Goal: Transaction & Acquisition: Purchase product/service

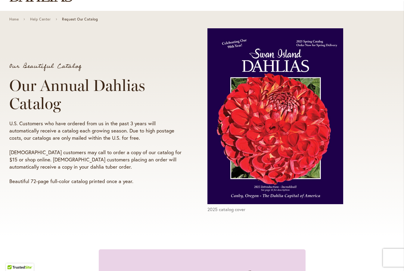
scroll to position [60, 0]
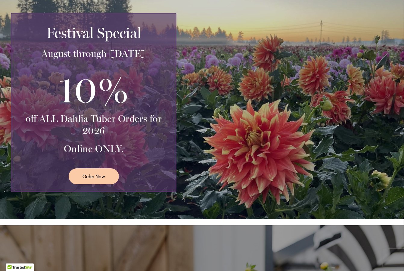
scroll to position [115, 0]
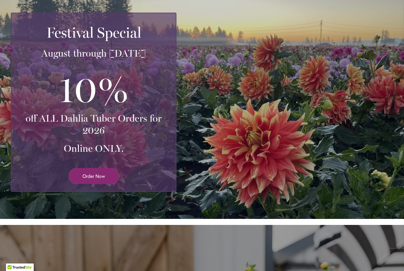
click at [92, 174] on span "Order Now" at bounding box center [93, 175] width 23 height 7
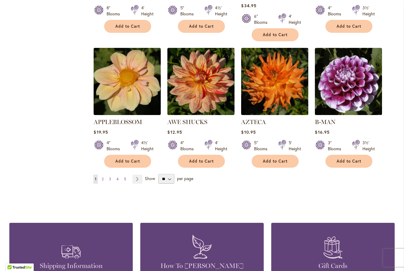
scroll to position [478, 0]
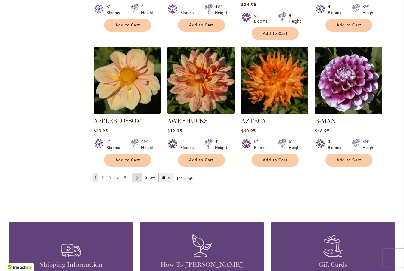
click at [134, 173] on link "Page Next" at bounding box center [137, 177] width 10 height 9
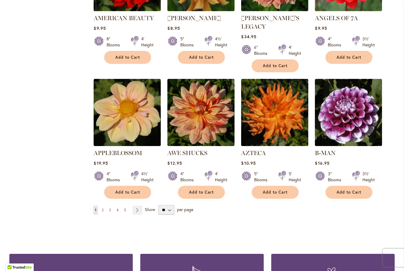
scroll to position [447, 0]
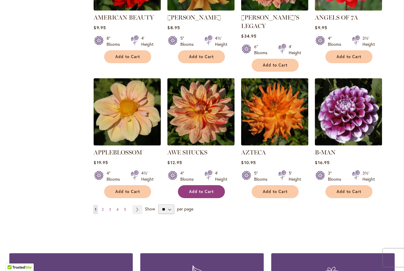
click at [199, 189] on span "Add to Cart" at bounding box center [201, 191] width 25 height 5
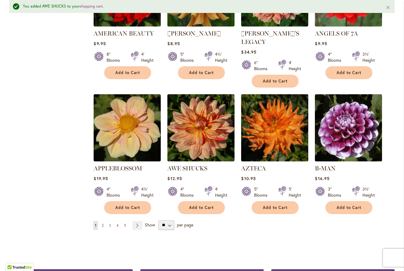
click at [102, 223] on span "2" at bounding box center [103, 225] width 2 height 5
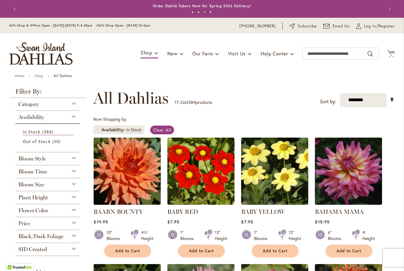
click at [339, 249] on span "Add to Cart" at bounding box center [348, 250] width 25 height 5
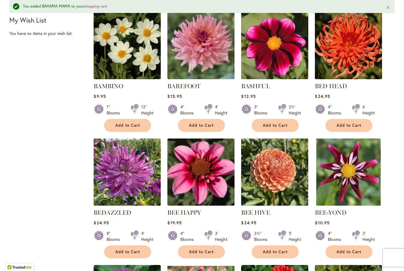
scroll to position [269, 0]
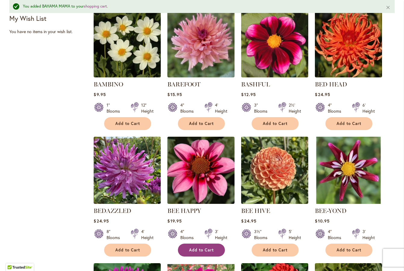
click at [202, 249] on span "Add to Cart" at bounding box center [201, 249] width 25 height 5
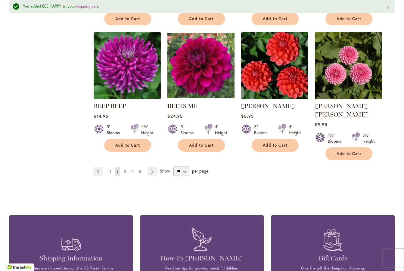
scroll to position [499, 0]
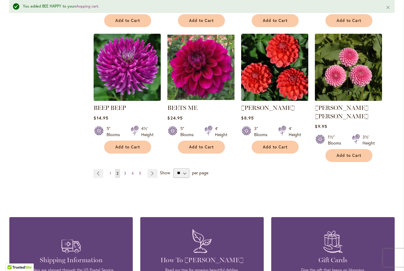
click at [124, 171] on span "3" at bounding box center [125, 173] width 2 height 5
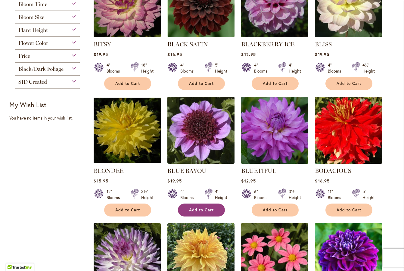
scroll to position [167, 0]
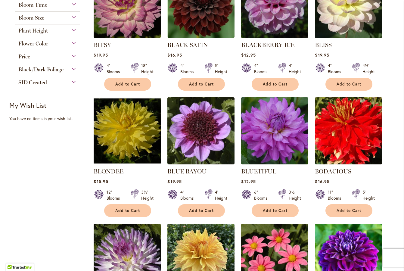
click at [193, 208] on span "Add to Cart" at bounding box center [201, 210] width 25 height 5
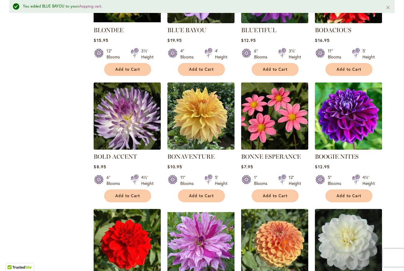
scroll to position [0, 0]
click at [124, 192] on button "Add to Cart" at bounding box center [127, 195] width 47 height 13
click at [198, 194] on span "Add to Cart" at bounding box center [201, 195] width 25 height 5
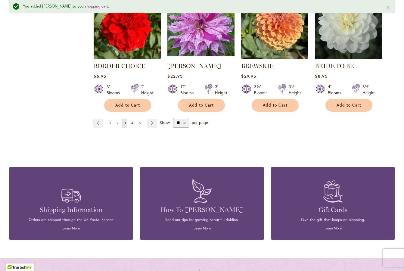
scroll to position [541, 0]
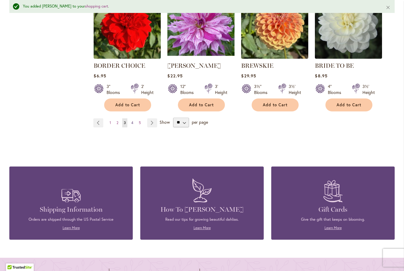
click at [131, 122] on link "Page 4" at bounding box center [132, 122] width 5 height 9
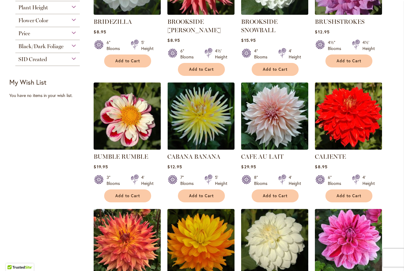
scroll to position [192, 0]
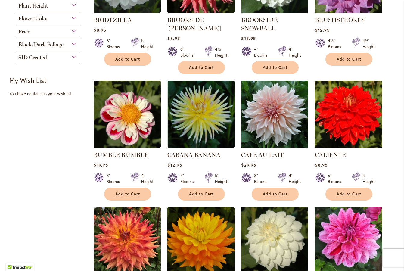
click at [125, 195] on span "Add to Cart" at bounding box center [127, 193] width 25 height 5
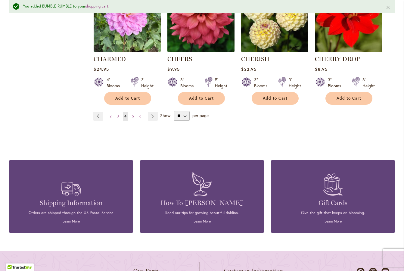
scroll to position [553, 0]
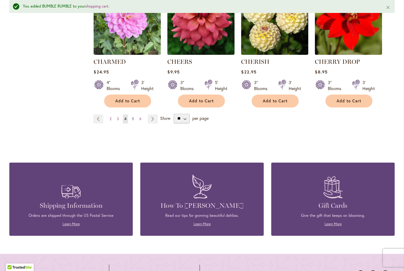
click at [132, 118] on span "5" at bounding box center [133, 118] width 2 height 5
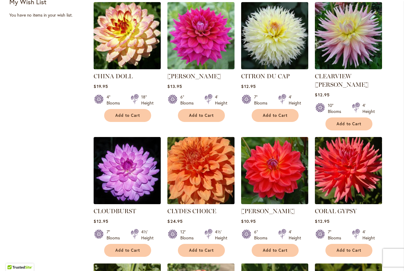
scroll to position [269, 0]
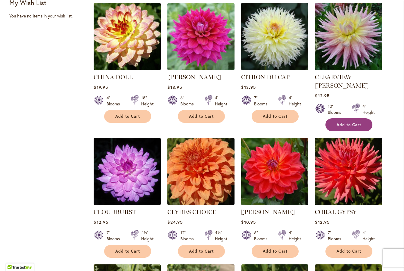
click at [343, 122] on span "Add to Cart" at bounding box center [348, 124] width 25 height 5
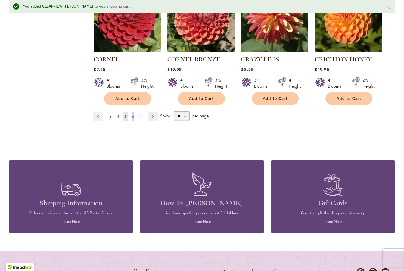
scroll to position [563, 0]
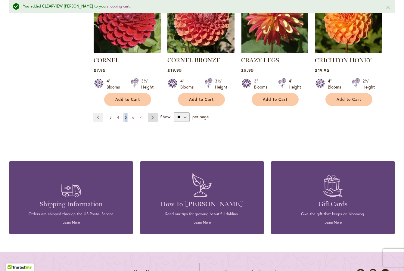
click at [149, 113] on link "Page Next" at bounding box center [153, 117] width 10 height 9
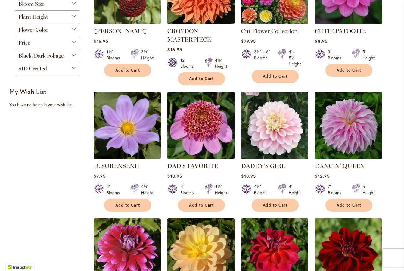
scroll to position [181, 0]
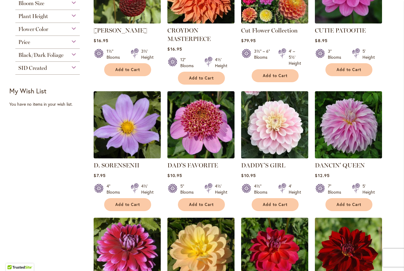
click at [199, 203] on span "Add to Cart" at bounding box center [201, 204] width 25 height 5
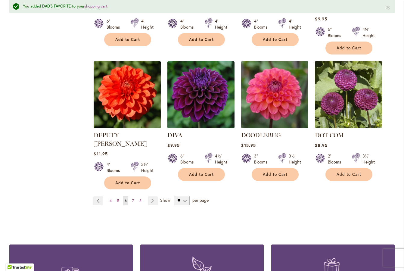
scroll to position [489, 0]
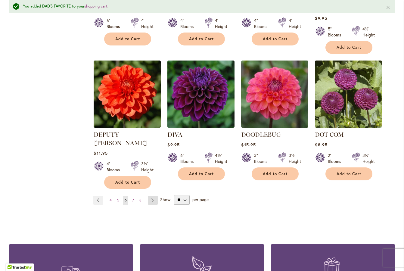
click at [150, 196] on link "Page Next" at bounding box center [153, 200] width 10 height 9
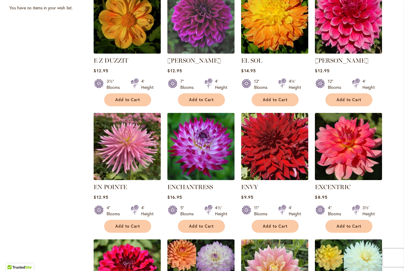
scroll to position [279, 0]
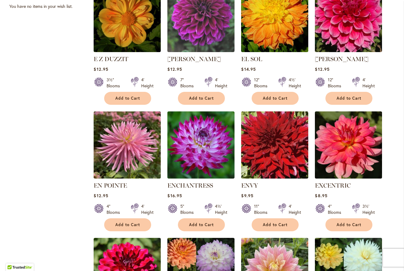
click at [199, 223] on span "Add to Cart" at bounding box center [201, 224] width 25 height 5
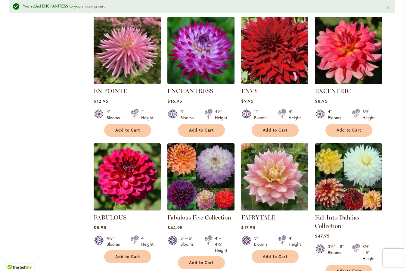
scroll to position [393, 0]
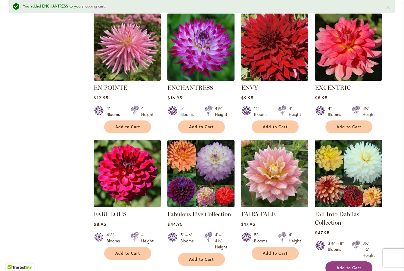
click at [347, 265] on span "Add to Cart" at bounding box center [348, 267] width 25 height 5
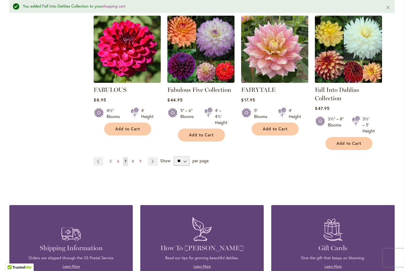
scroll to position [0, 0]
click at [132, 160] on span "8" at bounding box center [133, 161] width 2 height 5
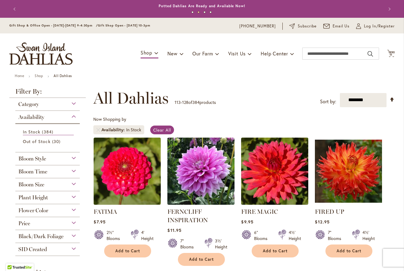
click at [195, 257] on span "Add to Cart" at bounding box center [201, 259] width 25 height 5
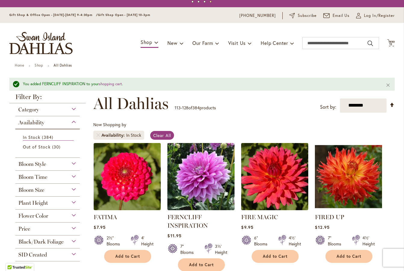
scroll to position [14, 0]
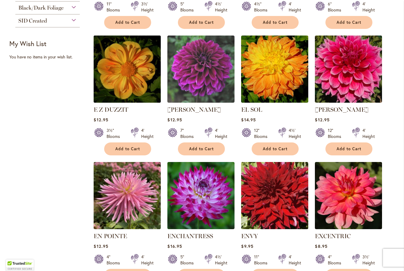
scroll to position [229, 0]
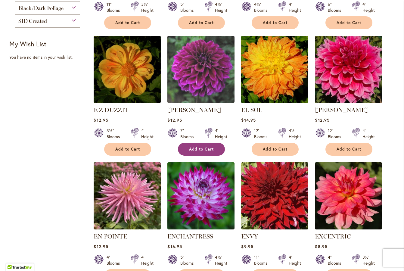
click at [205, 148] on span "Add to Cart" at bounding box center [201, 148] width 25 height 5
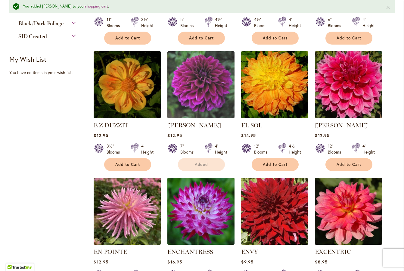
click at [269, 144] on div "EL SOL Rating: 76% 5 Reviews $14.95 12" Blooms 4½' Height Add to Cart" at bounding box center [274, 144] width 67 height 47
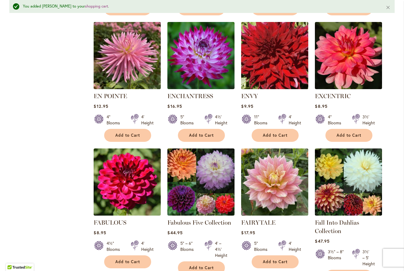
scroll to position [388, 0]
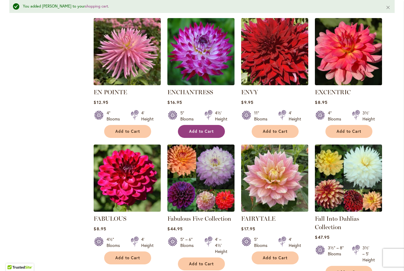
click at [192, 130] on span "Add to Cart" at bounding box center [201, 131] width 25 height 5
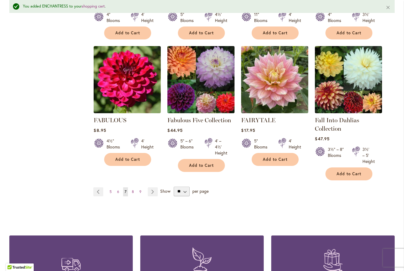
scroll to position [488, 0]
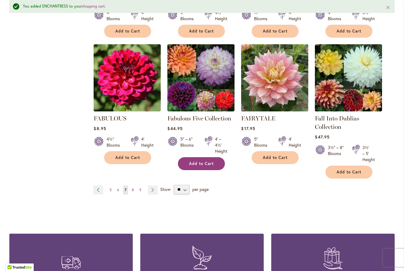
click at [193, 162] on span "Add to Cart" at bounding box center [201, 163] width 25 height 5
click at [132, 188] on span "8" at bounding box center [133, 189] width 2 height 5
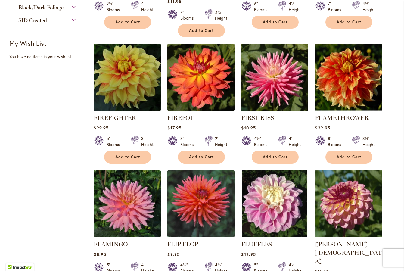
scroll to position [229, 0]
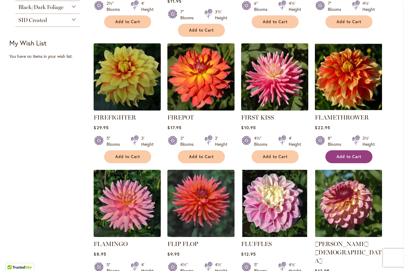
click at [344, 154] on span "Add to Cart" at bounding box center [348, 156] width 25 height 5
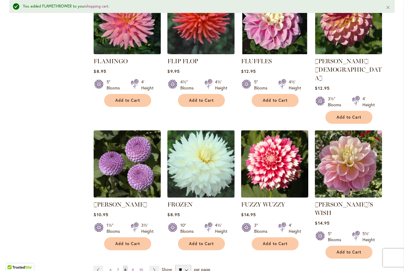
scroll to position [428, 0]
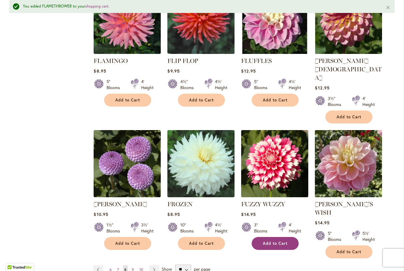
click at [266, 241] on span "Add to Cart" at bounding box center [275, 243] width 25 height 5
click at [132, 267] on span "9" at bounding box center [133, 269] width 2 height 5
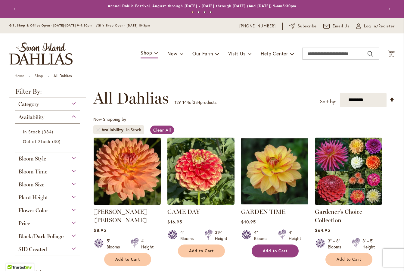
click at [273, 250] on span "Add to Cart" at bounding box center [275, 250] width 25 height 5
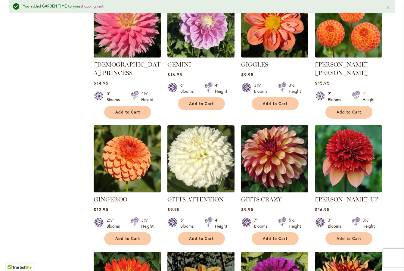
scroll to position [298, 0]
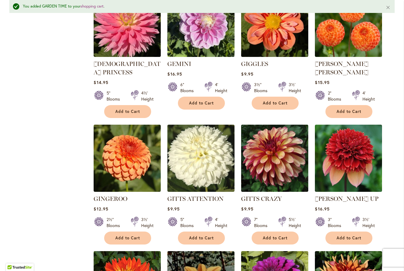
click at [350, 235] on span "Add to Cart" at bounding box center [348, 237] width 25 height 5
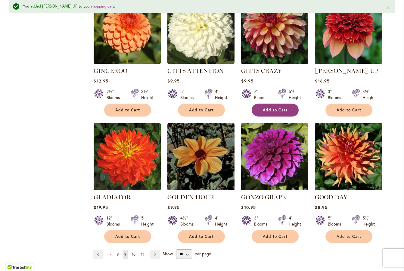
scroll to position [427, 0]
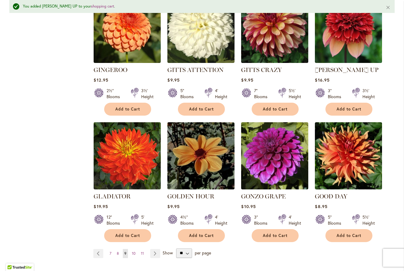
click at [128, 233] on span "Add to Cart" at bounding box center [127, 235] width 25 height 5
click at [152, 249] on link "Page Next" at bounding box center [155, 253] width 10 height 9
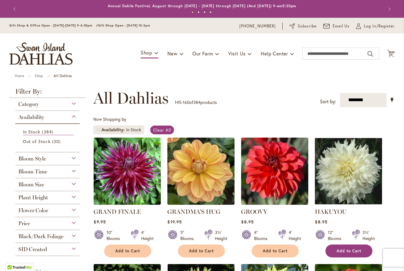
click at [345, 251] on span "Add to Cart" at bounding box center [348, 250] width 25 height 5
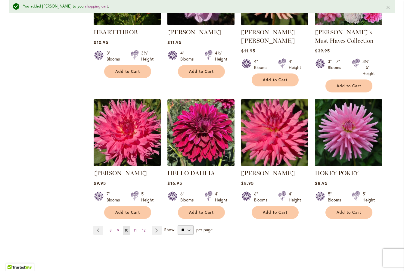
scroll to position [457, 0]
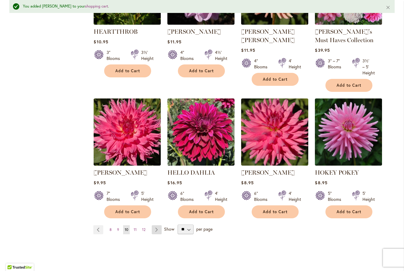
click at [155, 228] on link "Page Next" at bounding box center [157, 229] width 10 height 9
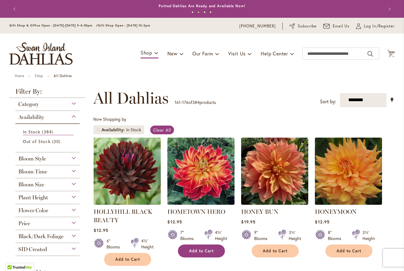
click at [200, 250] on span "Add to Cart" at bounding box center [201, 250] width 25 height 5
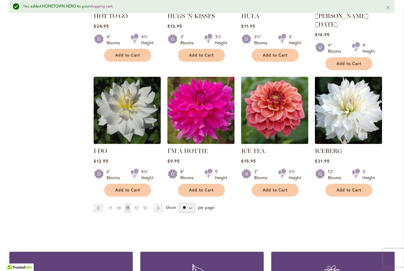
scroll to position [473, 0]
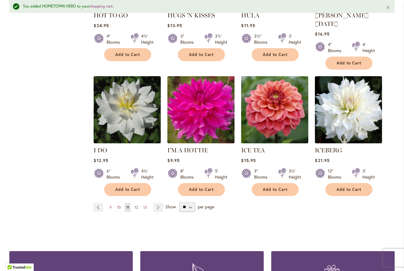
click at [134, 205] on span "12" at bounding box center [135, 207] width 3 height 5
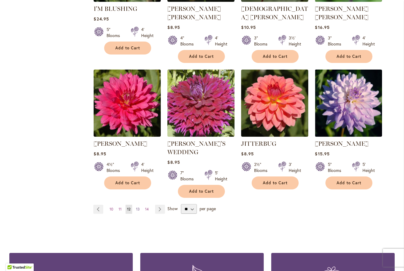
scroll to position [460, 0]
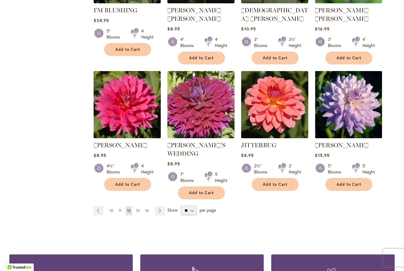
click link "Page 13"
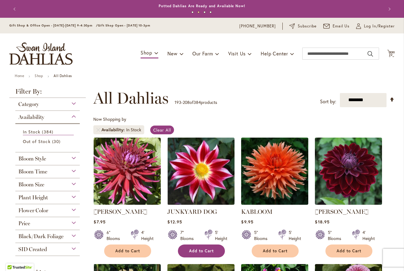
click at [198, 249] on span "Add to Cart" at bounding box center [201, 250] width 25 height 5
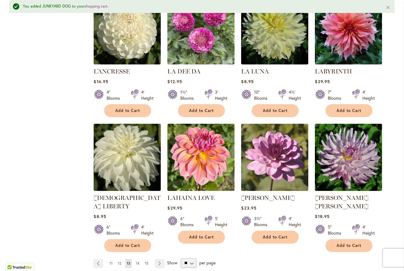
scroll to position [410, 0]
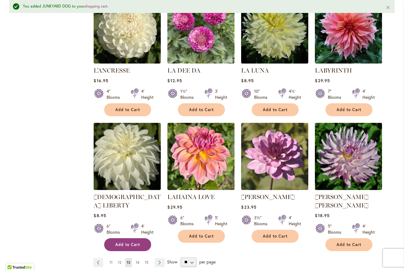
click at [122, 242] on span "Add to Cart" at bounding box center [127, 244] width 25 height 5
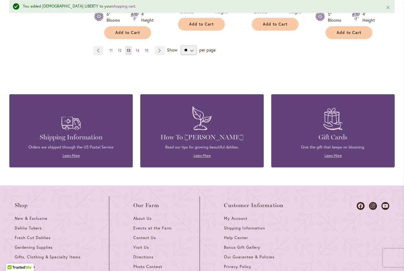
scroll to position [624, 0]
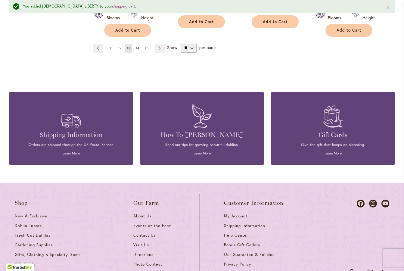
click at [136, 46] on span "14" at bounding box center [138, 48] width 4 height 5
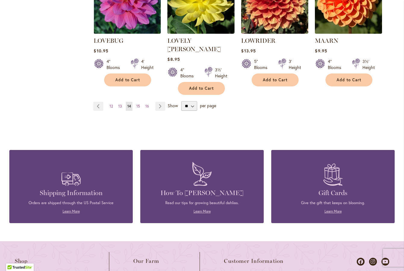
scroll to position [560, 0]
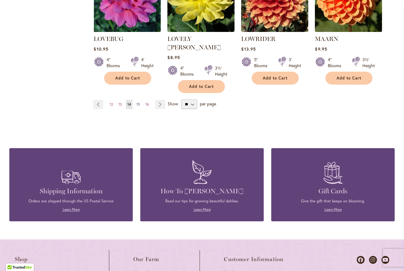
click at [136, 102] on span "15" at bounding box center [138, 104] width 4 height 5
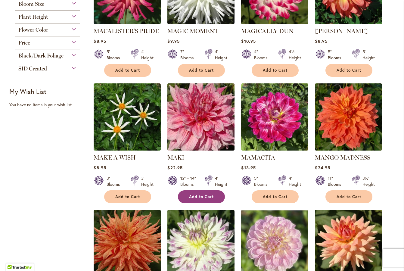
click at [192, 194] on span "Add to Cart" at bounding box center [201, 196] width 25 height 5
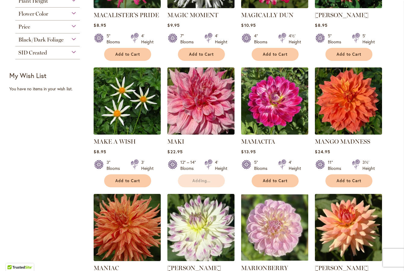
scroll to position [197, 0]
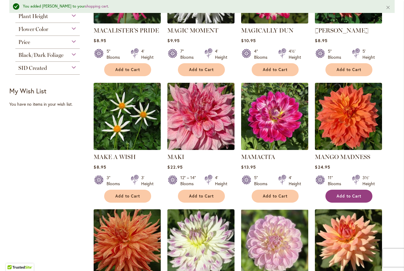
click at [343, 195] on span "Add to Cart" at bounding box center [348, 195] width 25 height 5
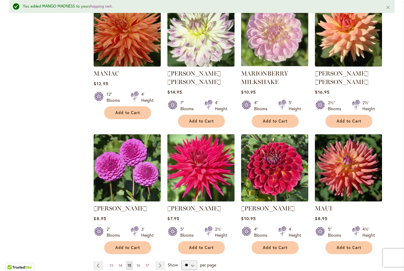
scroll to position [406, 0]
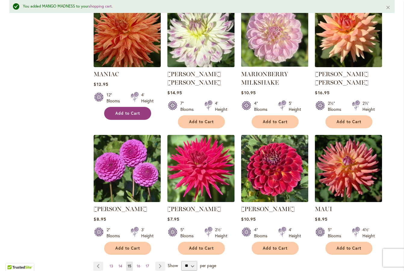
click at [122, 111] on span "Add to Cart" at bounding box center [127, 113] width 25 height 5
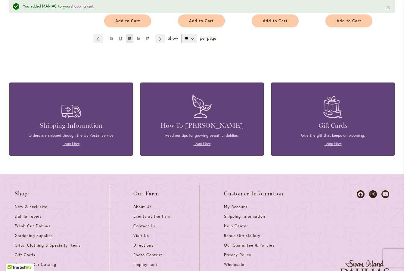
scroll to position [632, 0]
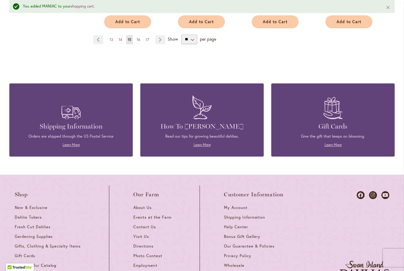
click at [137, 37] on span "16" at bounding box center [139, 39] width 4 height 5
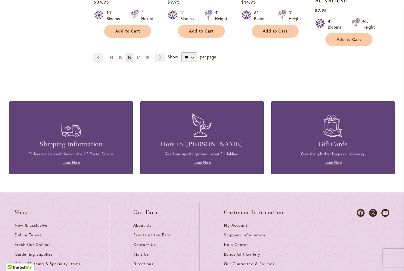
scroll to position [616, 0]
click span "17"
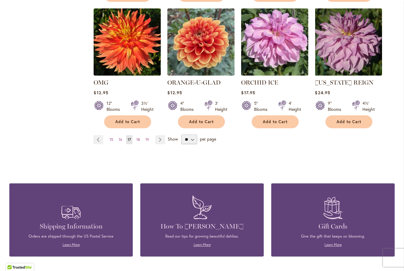
scroll to position [513, 0]
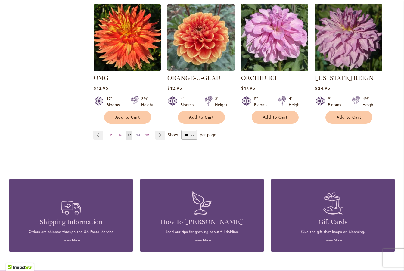
click at [136, 135] on span "18" at bounding box center [138, 135] width 4 height 5
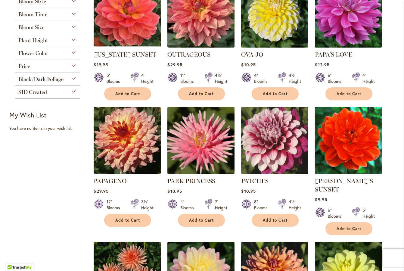
scroll to position [160, 0]
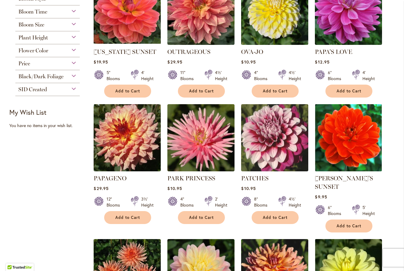
click at [115, 215] on span "Add to Cart" at bounding box center [127, 217] width 25 height 5
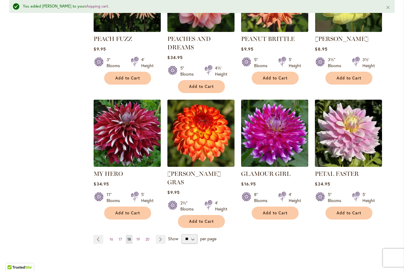
scroll to position [450, 0]
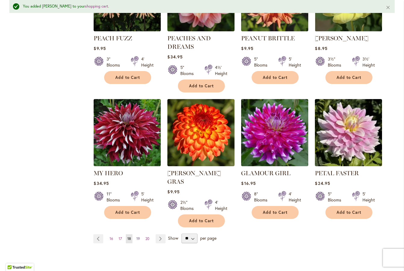
click at [136, 236] on span "19" at bounding box center [138, 238] width 4 height 5
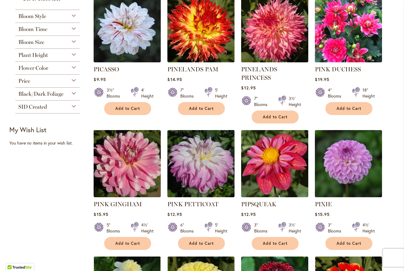
scroll to position [143, 0]
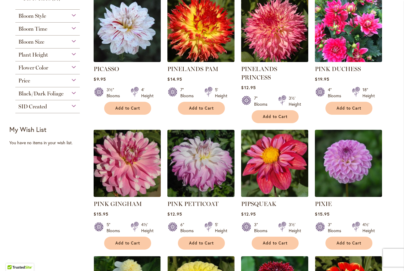
click at [269, 240] on span "Add to Cart" at bounding box center [275, 242] width 25 height 5
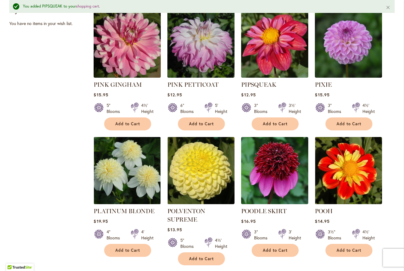
scroll to position [280, 0]
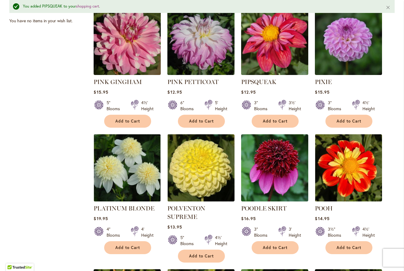
click at [128, 245] on span "Add to Cart" at bounding box center [127, 247] width 25 height 5
click at [343, 245] on span "Add to Cart" at bounding box center [348, 247] width 25 height 5
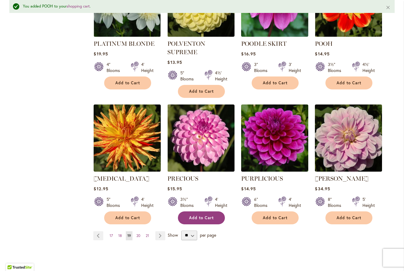
scroll to position [445, 0]
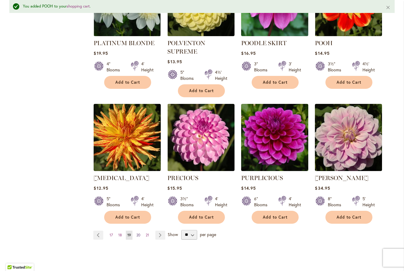
click at [136, 232] on span "20" at bounding box center [138, 234] width 4 height 5
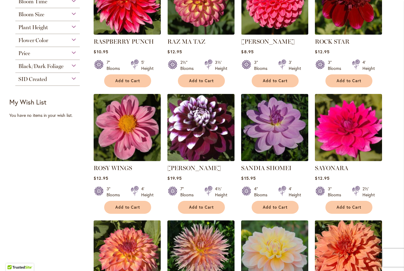
scroll to position [173, 0]
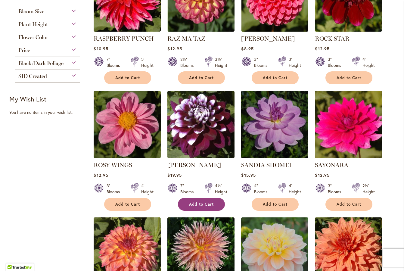
click at [203, 205] on span "Add to Cart" at bounding box center [201, 204] width 25 height 5
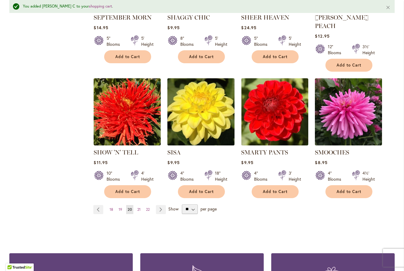
scroll to position [463, 0]
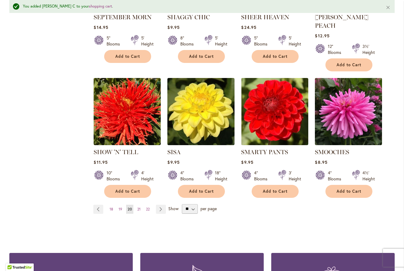
click at [126, 189] on span "Add to Cart" at bounding box center [127, 191] width 25 height 5
click at [137, 207] on span "21" at bounding box center [138, 209] width 3 height 5
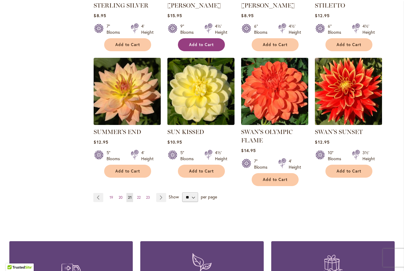
scroll to position [460, 0]
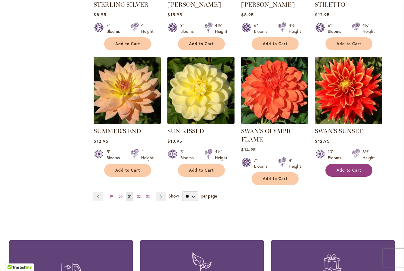
click at [346, 168] on span "Add to Cart" at bounding box center [348, 170] width 25 height 5
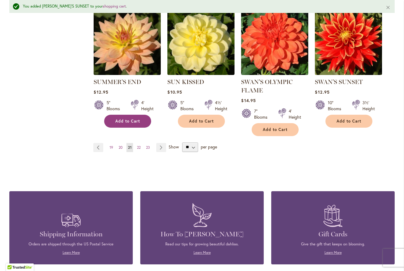
scroll to position [533, 0]
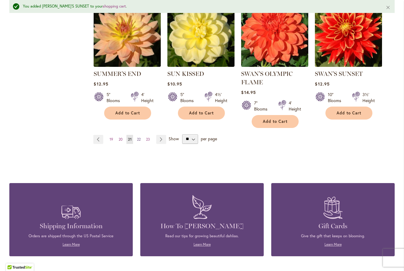
click at [137, 139] on span "22" at bounding box center [139, 139] width 4 height 5
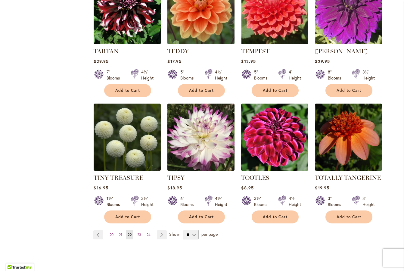
scroll to position [415, 0]
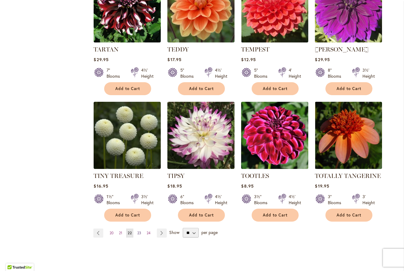
click at [138, 231] on span "23" at bounding box center [139, 232] width 4 height 5
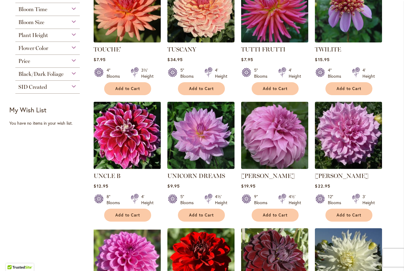
scroll to position [163, 0]
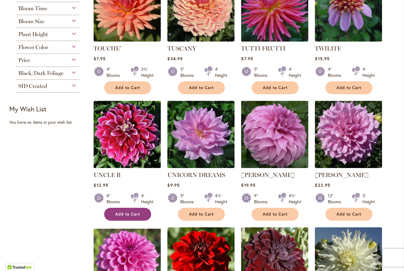
click at [130, 216] on button "Add to Cart" at bounding box center [127, 214] width 47 height 13
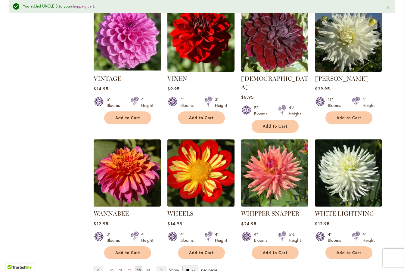
scroll to position [402, 0]
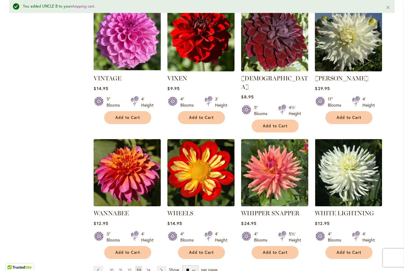
click at [192, 250] on span "Add to Cart" at bounding box center [201, 252] width 25 height 5
click at [131, 250] on span "Add to Cart" at bounding box center [127, 252] width 25 height 5
click at [146, 268] on span "24" at bounding box center [148, 270] width 4 height 5
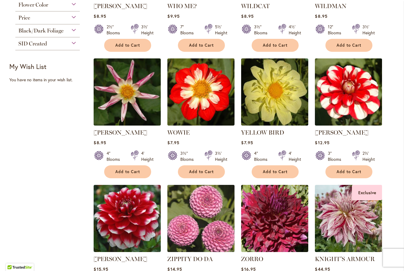
scroll to position [207, 0]
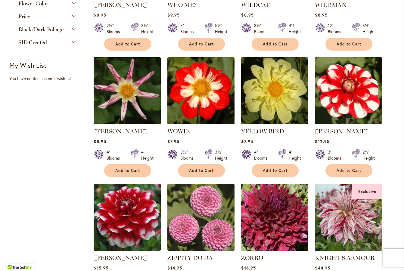
click at [200, 168] on span "Add to Cart" at bounding box center [201, 170] width 25 height 5
click at [335, 166] on button "Add to Cart" at bounding box center [348, 170] width 47 height 13
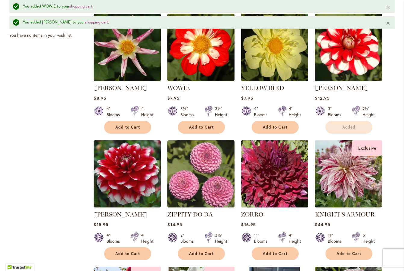
scroll to position [282, 0]
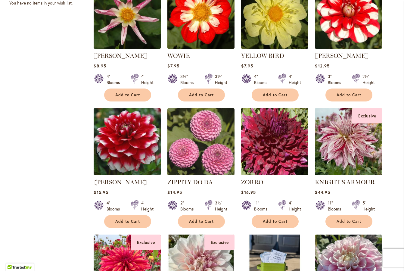
click at [344, 218] on button "Add to Cart" at bounding box center [348, 221] width 47 height 13
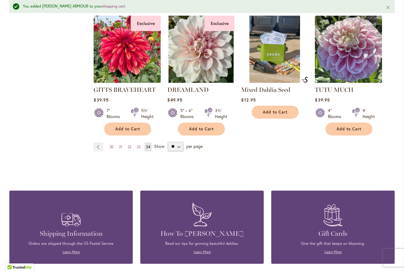
scroll to position [519, 0]
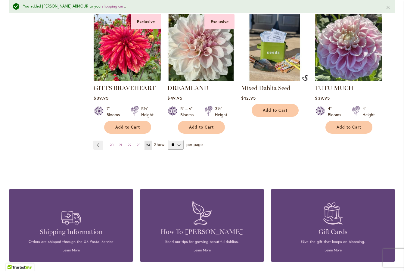
click at [158, 144] on span "Show" at bounding box center [159, 144] width 10 height 6
click at [168, 144] on select "** ** ** **" at bounding box center [176, 145] width 16 height 10
click at [158, 144] on span "Show" at bounding box center [159, 144] width 10 height 6
click at [168, 144] on select "** ** ** **" at bounding box center [176, 145] width 16 height 10
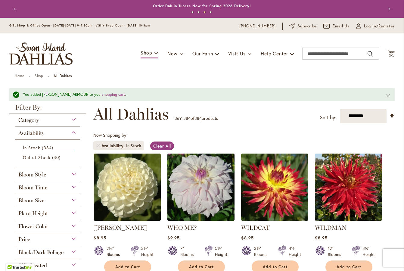
scroll to position [0, 0]
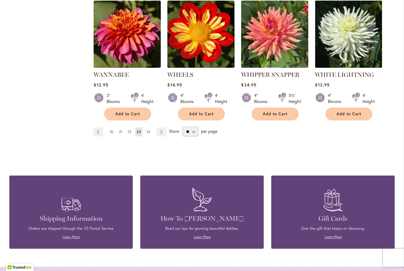
scroll to position [528, 0]
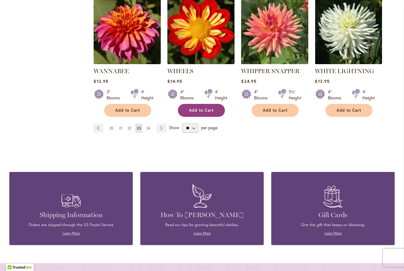
click at [196, 108] on span "Add to Cart" at bounding box center [201, 110] width 25 height 5
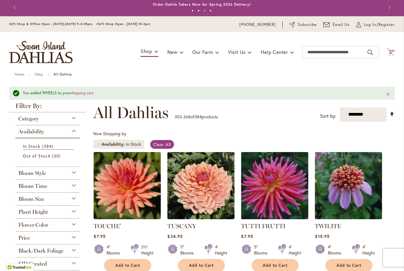
scroll to position [0, 0]
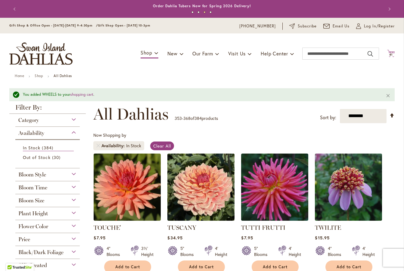
click at [388, 50] on icon "Cart .cls-1 { fill: #231f20; }" at bounding box center [391, 54] width 8 height 8
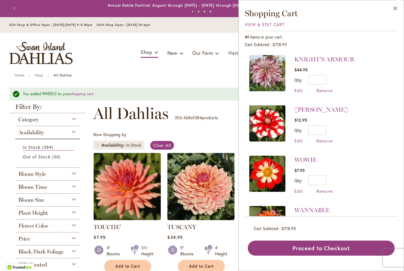
click at [306, 246] on button "Proceed to Checkout" at bounding box center [321, 247] width 147 height 15
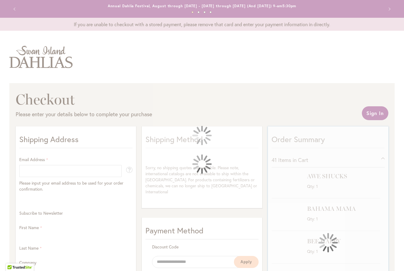
select select "**"
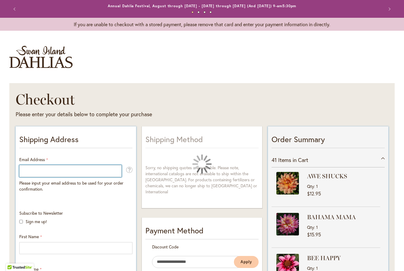
type input "**********"
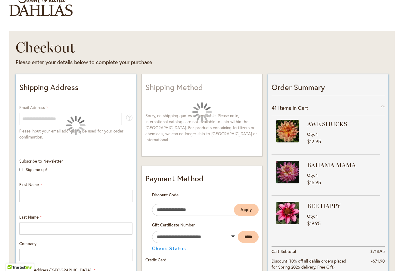
scroll to position [54, 0]
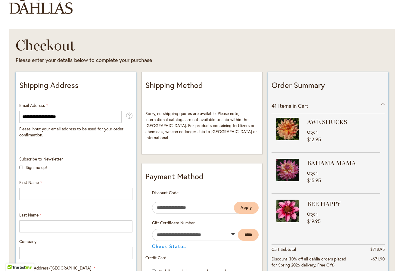
click at [19, 167] on div "Toggle Nav Checkout Please enter your details below to complete your purchase S…" at bounding box center [202, 263] width 404 height 561
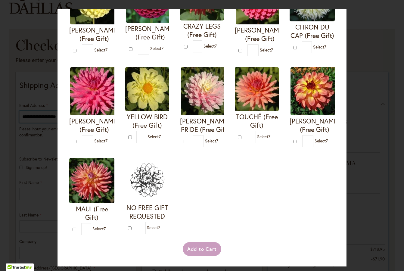
scroll to position [277, 0]
type input "*"
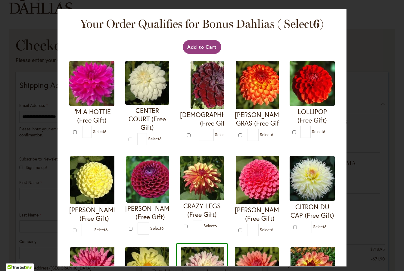
scroll to position [0, 0]
type input "*"
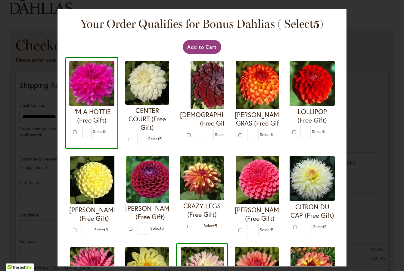
type input "*"
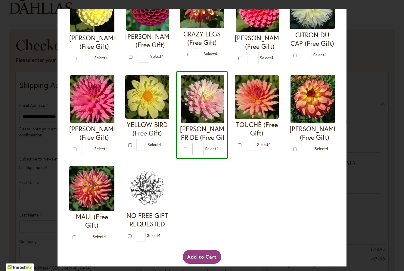
scroll to position [173, 0]
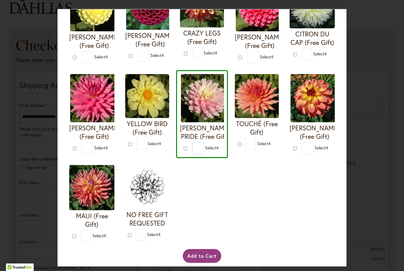
type input "*"
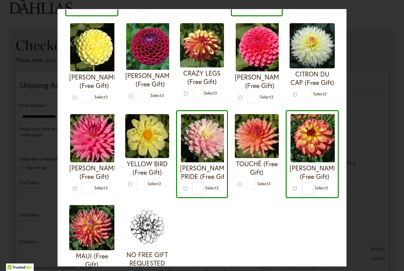
scroll to position [134, 0]
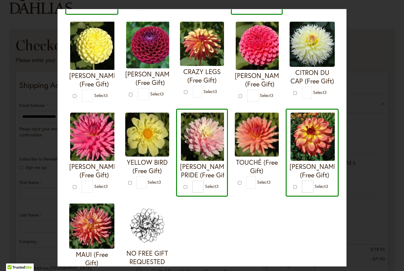
type input "*"
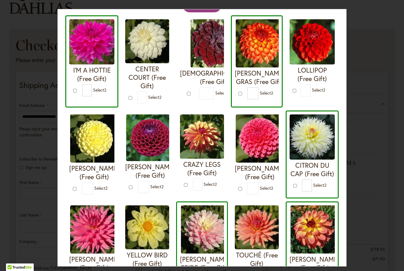
scroll to position [41, 0]
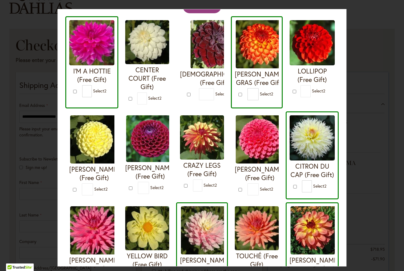
type input "*"
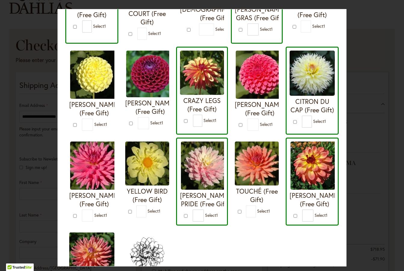
scroll to position [110, 0]
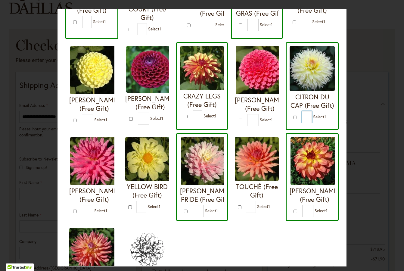
click at [302, 123] on input "*" at bounding box center [307, 117] width 10 height 12
type input "*"
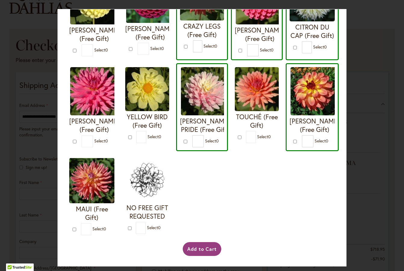
scroll to position [277, 0]
click at [200, 247] on button "Add to Cart" at bounding box center [202, 249] width 39 height 14
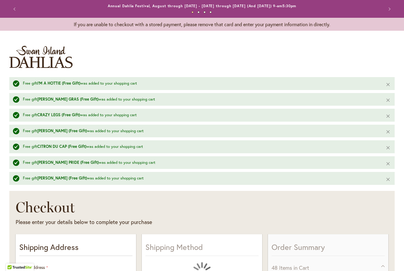
scroll to position [141, 0]
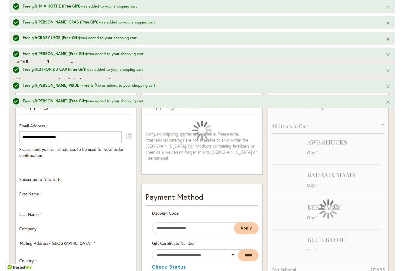
select select "**"
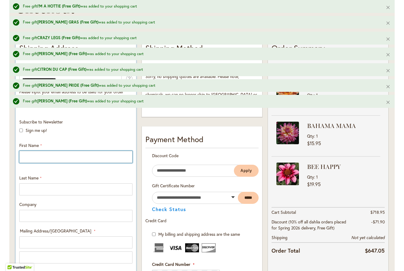
scroll to position [199, 0]
type input "*******"
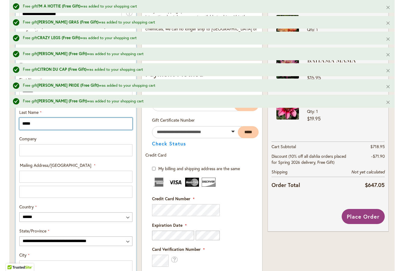
scroll to position [265, 0]
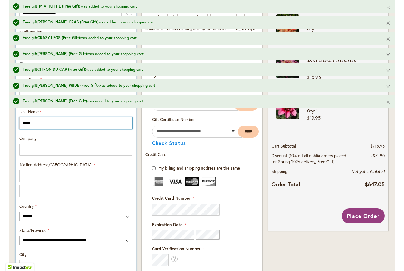
type input "*****"
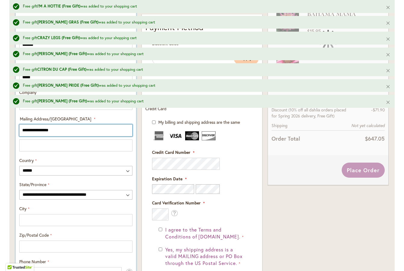
scroll to position [313, 0]
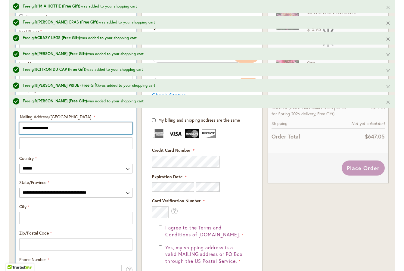
type input "**********"
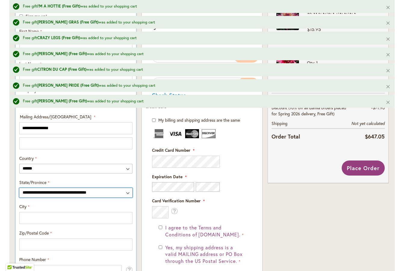
select select "**"
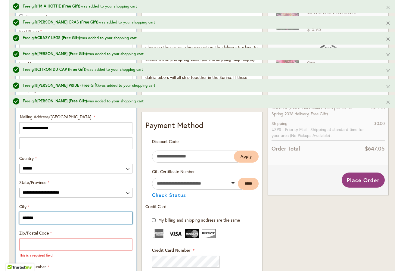
scroll to position [0, 0]
type input "*******"
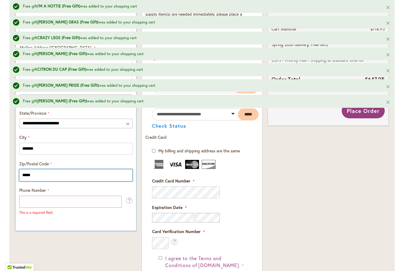
scroll to position [384, 0]
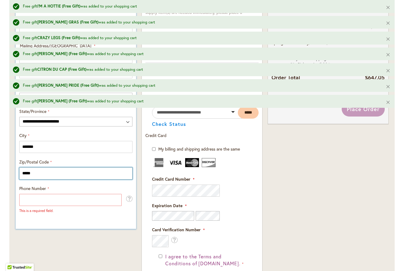
type input "*****"
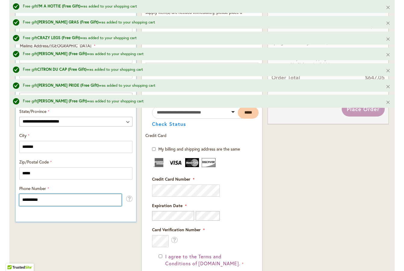
type input "**********"
click at [66, 214] on div "**********" at bounding box center [76, 35] width 120 height 371
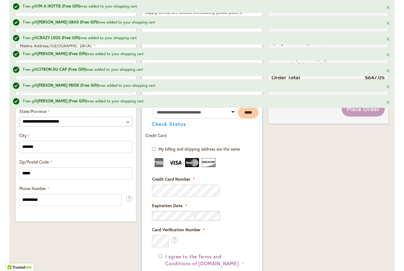
click at [155, 165] on fieldset "Payment Information Payment Method Discount Code Enter discount code Apply Gift…" at bounding box center [201, 203] width 113 height 310
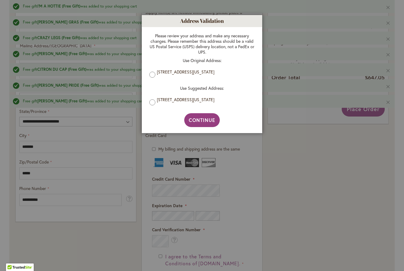
click at [202, 119] on span "Continue" at bounding box center [202, 120] width 27 height 6
type input "**********"
type input "*******"
type input "**********"
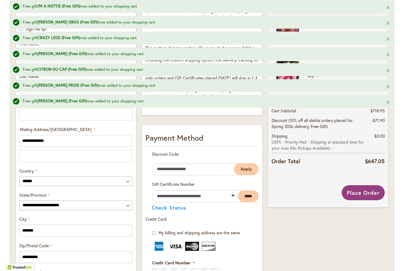
scroll to position [300, 0]
click at [355, 190] on span "Place Order" at bounding box center [362, 192] width 33 height 7
